Goal: Task Accomplishment & Management: Use online tool/utility

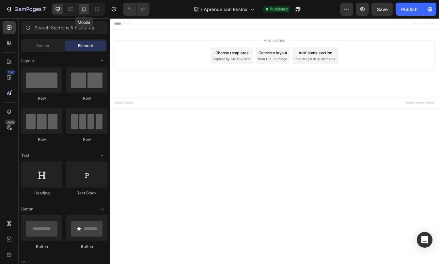
click at [89, 7] on div at bounding box center [84, 9] width 10 height 10
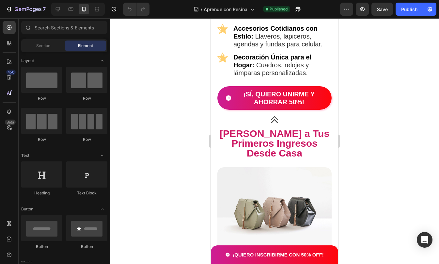
scroll to position [811, 0]
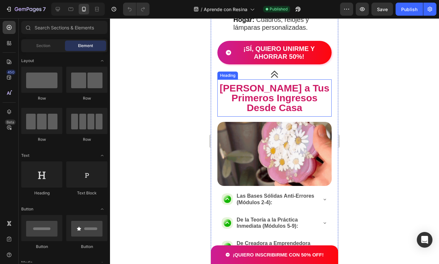
click at [282, 83] on span "[PERSON_NAME] a Tus Primeros Ingresos Desde Casa" at bounding box center [275, 98] width 110 height 30
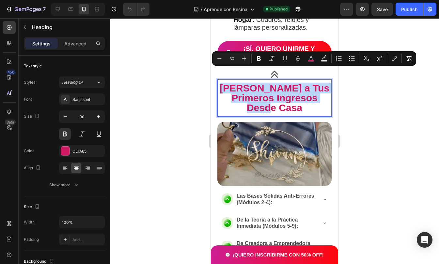
click at [292, 83] on span "[PERSON_NAME] a Tus Primeros Ingresos Desde Casa" at bounding box center [275, 98] width 110 height 30
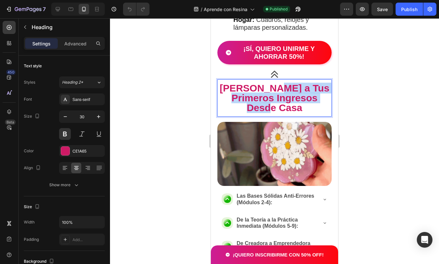
drag, startPoint x: 290, startPoint y: 70, endPoint x: 302, endPoint y: 93, distance: 26.6
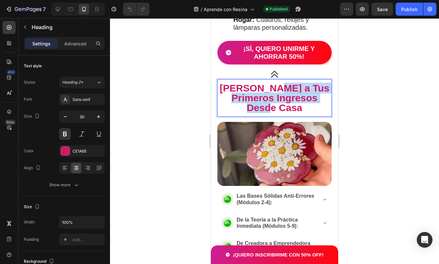
click at [302, 93] on p "[PERSON_NAME] a Tus Primeros Ingresos Desde Casa" at bounding box center [274, 97] width 113 height 29
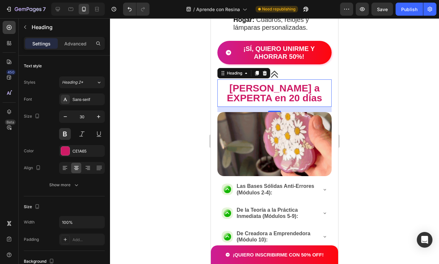
click at [373, 79] on div at bounding box center [274, 141] width 329 height 246
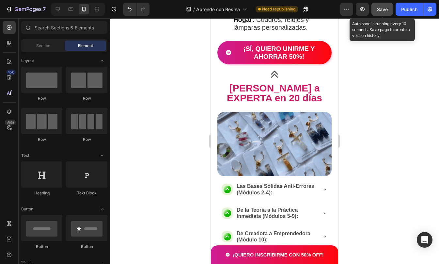
click at [391, 5] on button "Save" at bounding box center [383, 9] width 22 height 13
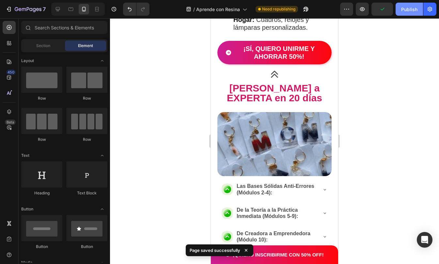
click at [409, 12] on div "Publish" at bounding box center [410, 9] width 16 height 7
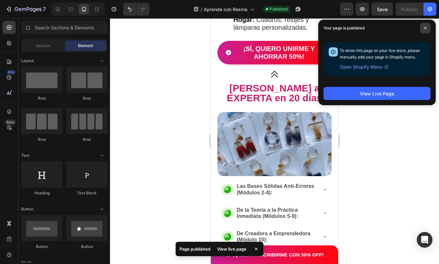
click at [425, 26] on span at bounding box center [426, 28] width 10 height 10
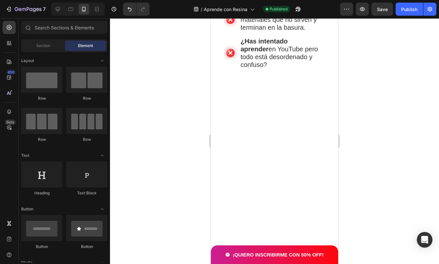
scroll to position [18, 0]
